Goal: Information Seeking & Learning: Learn about a topic

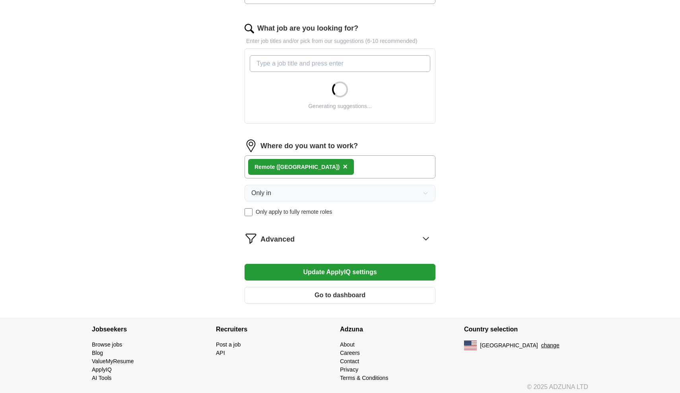
scroll to position [245, 0]
click at [343, 164] on div "Remote ([GEOGRAPHIC_DATA]) ×" at bounding box center [340, 166] width 191 height 23
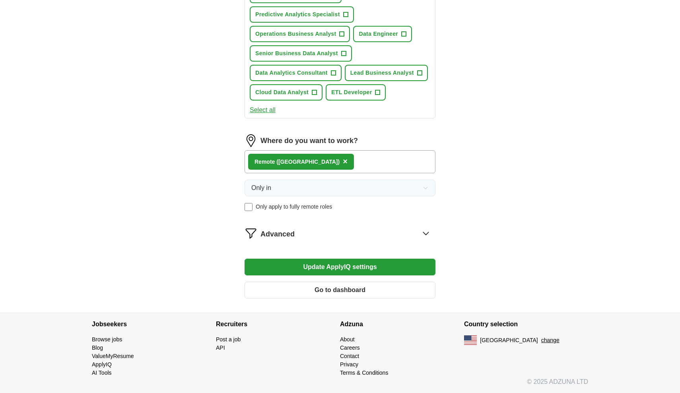
scroll to position [449, 0]
click at [355, 165] on div "Remote ([GEOGRAPHIC_DATA]) ×" at bounding box center [340, 161] width 191 height 23
click at [315, 162] on div "Remote ([GEOGRAPHIC_DATA]) ×" at bounding box center [340, 161] width 191 height 23
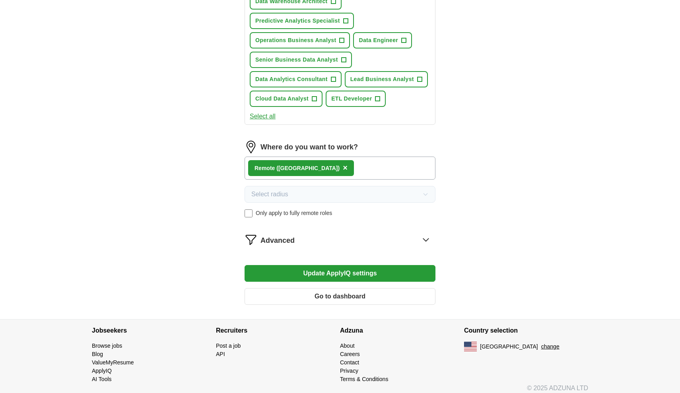
click at [247, 207] on div "Select radius Only apply to fully remote roles" at bounding box center [340, 201] width 191 height 31
click at [332, 169] on div "Remote ([GEOGRAPHIC_DATA]) ×" at bounding box center [340, 168] width 191 height 23
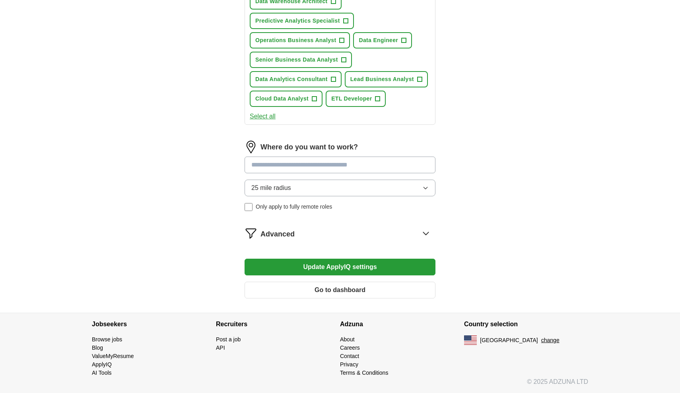
click at [287, 165] on input at bounding box center [340, 165] width 191 height 17
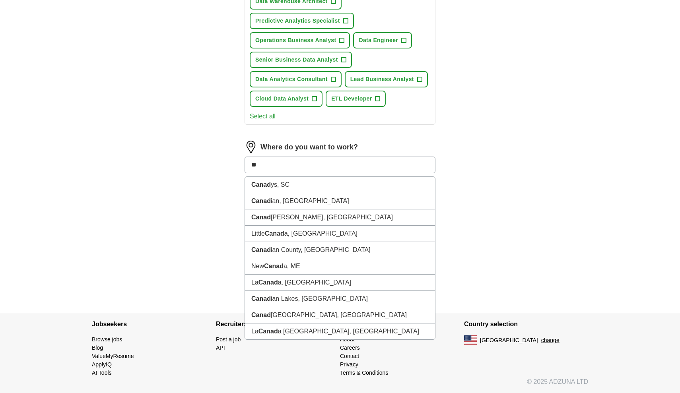
type input "*"
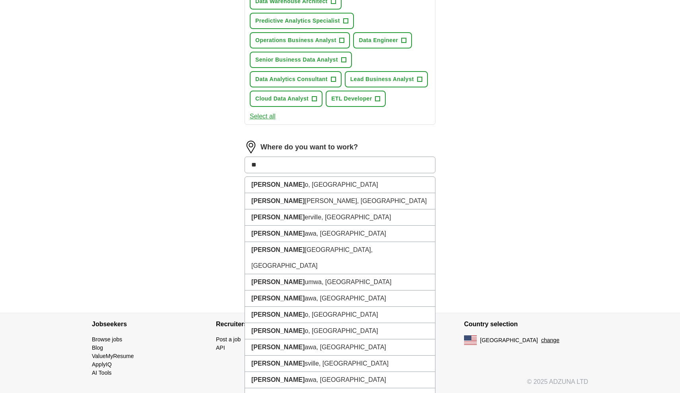
type input "*"
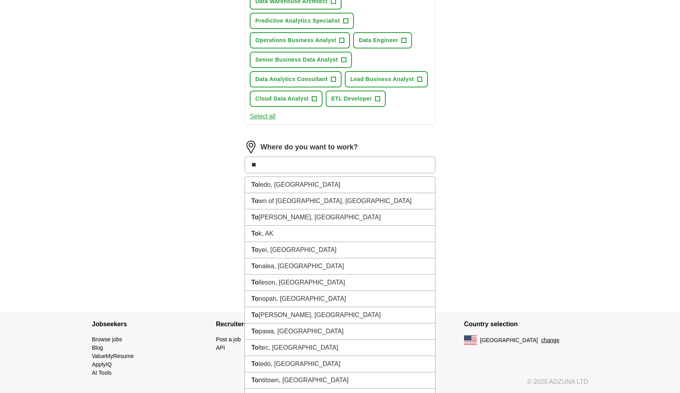
type input "*"
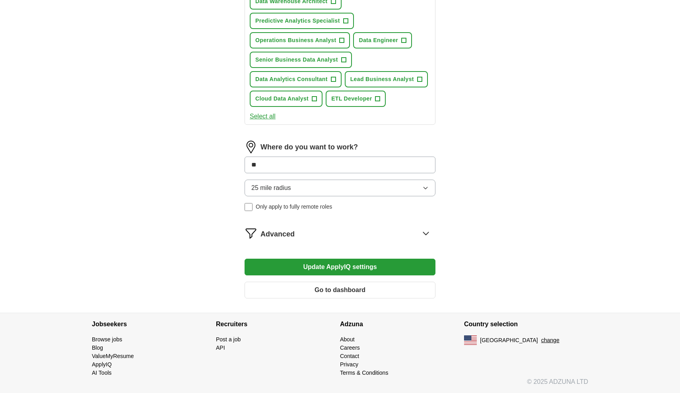
type input "*"
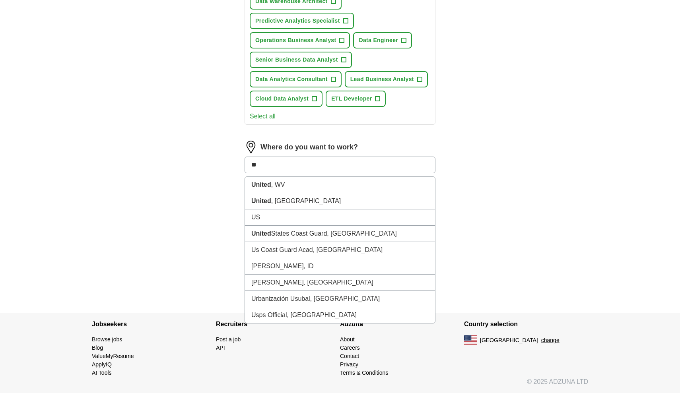
type input "*"
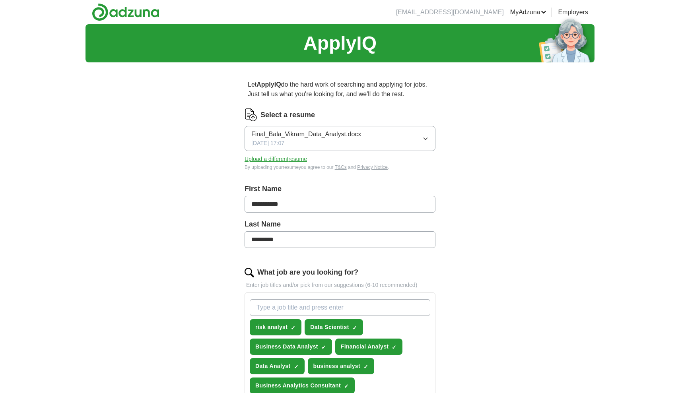
scroll to position [0, 0]
click at [135, 13] on img at bounding box center [126, 12] width 68 height 18
